Goal: Check status: Check status

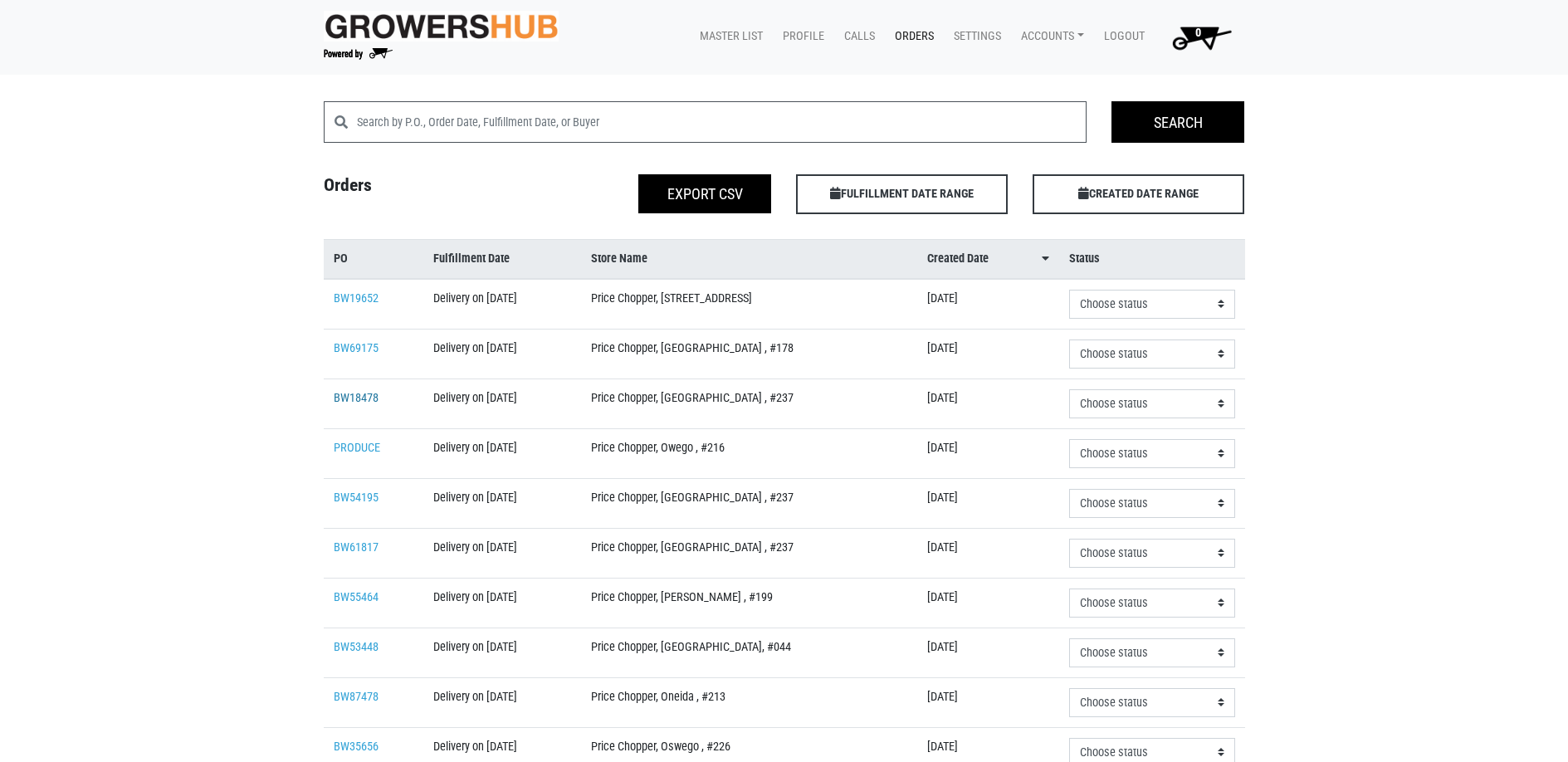
click at [360, 394] on link "BW18478" at bounding box center [356, 398] width 45 height 14
click at [348, 498] on link "BW54195" at bounding box center [356, 498] width 45 height 14
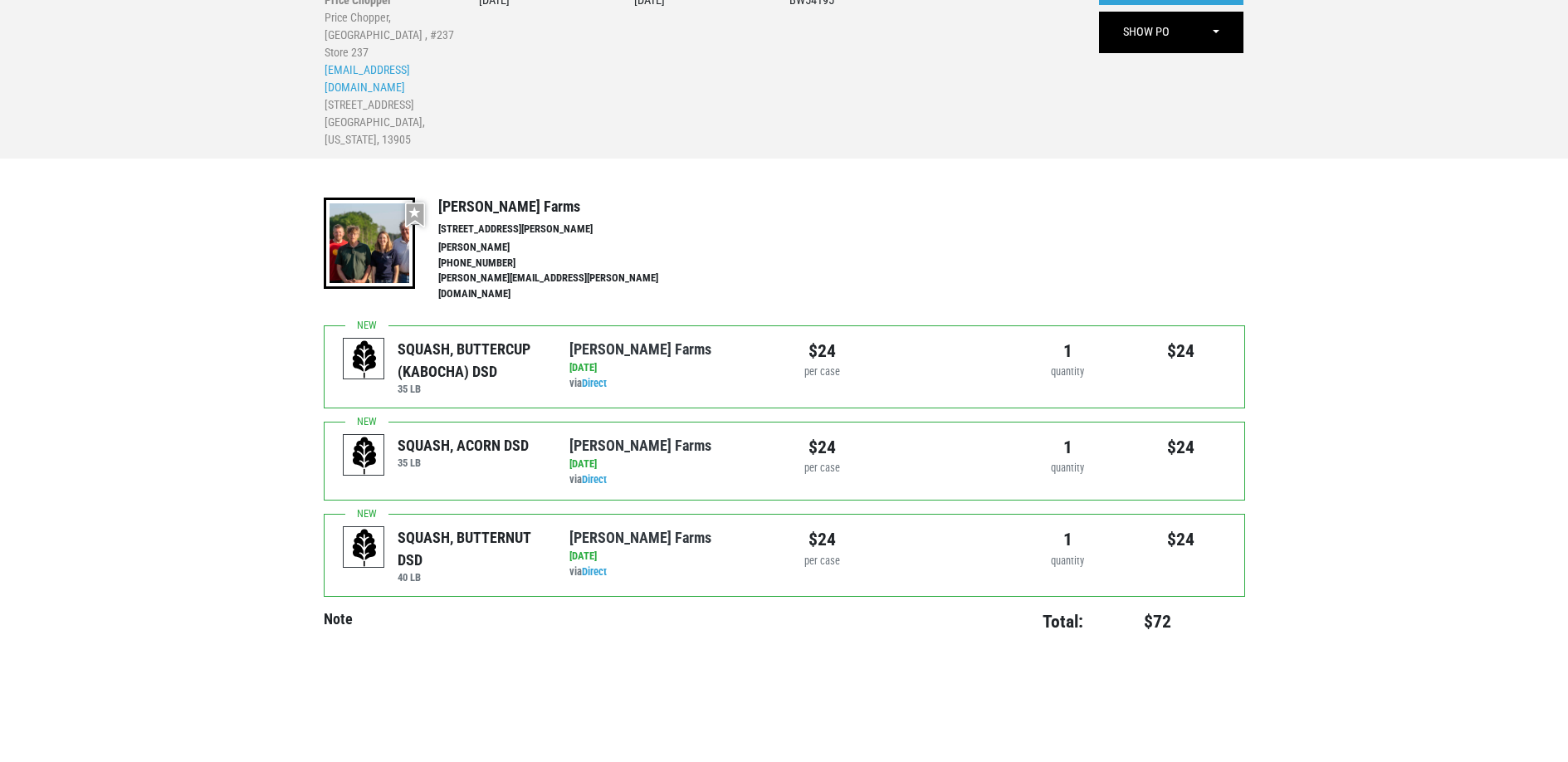
scroll to position [162, 0]
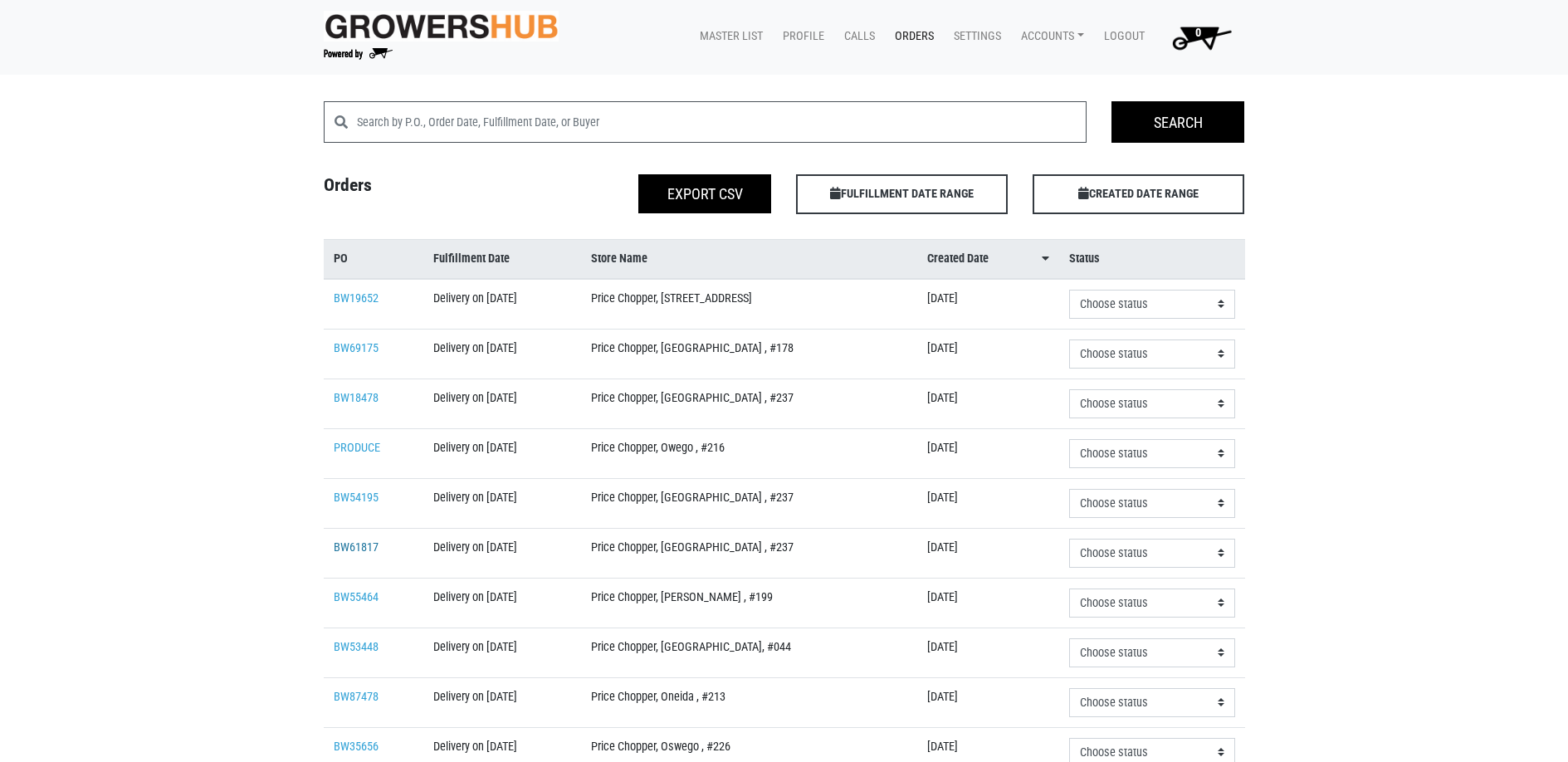
click at [365, 548] on link "BW61817" at bounding box center [356, 547] width 45 height 14
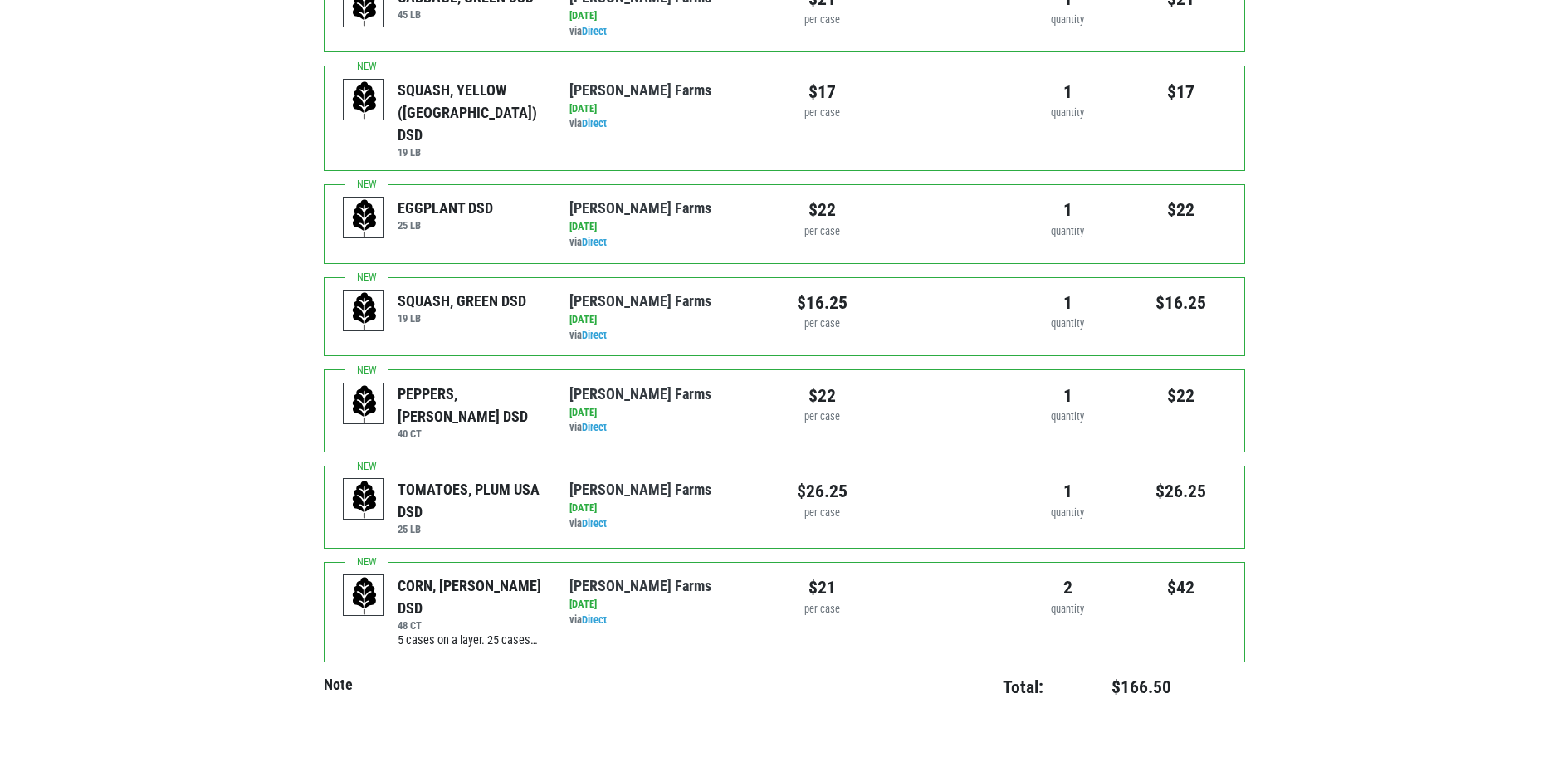
scroll to position [558, 0]
